Goal: Task Accomplishment & Management: Manage account settings

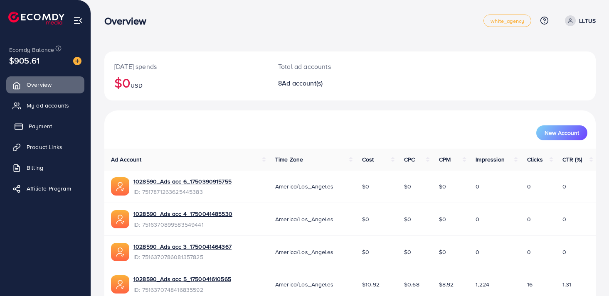
click at [37, 132] on link "Payment" at bounding box center [45, 126] width 78 height 17
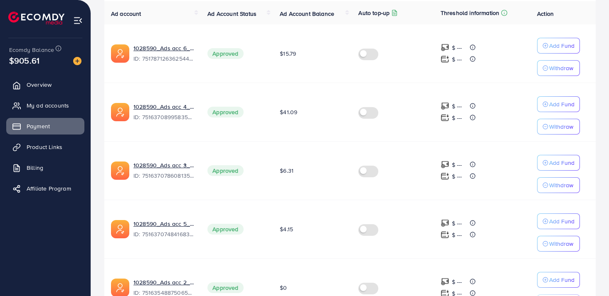
scroll to position [175, 0]
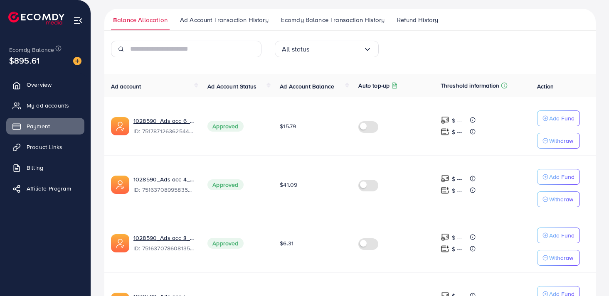
scroll to position [128, 0]
